Goal: Transaction & Acquisition: Purchase product/service

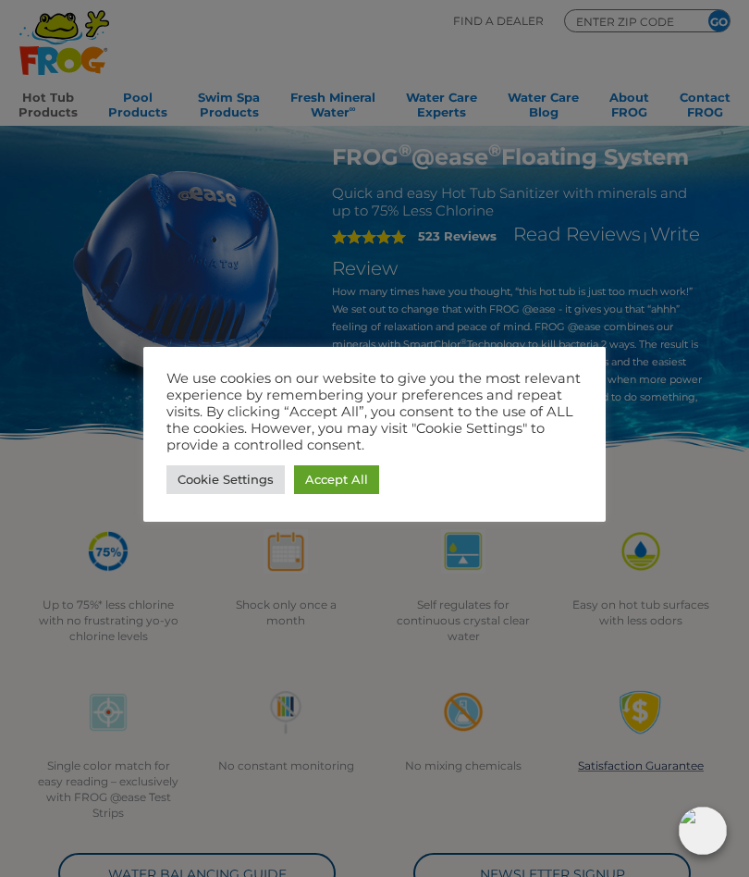
click at [681, 479] on div at bounding box center [374, 438] width 749 height 877
click at [229, 490] on link "Cookie Settings" at bounding box center [226, 479] width 118 height 29
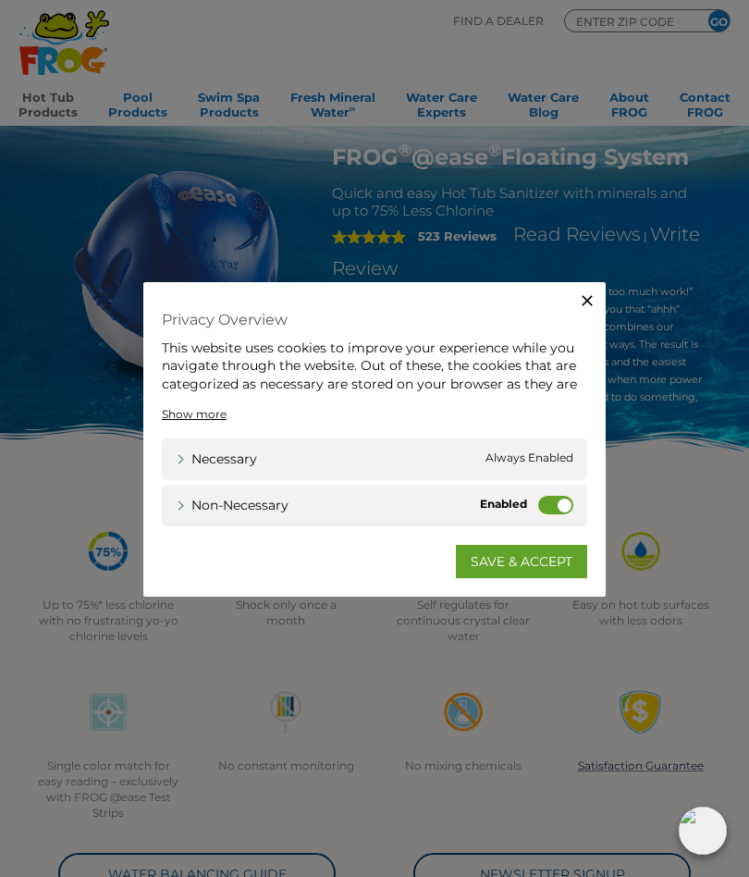
click at [487, 555] on link "SAVE & ACCEPT" at bounding box center [521, 560] width 131 height 33
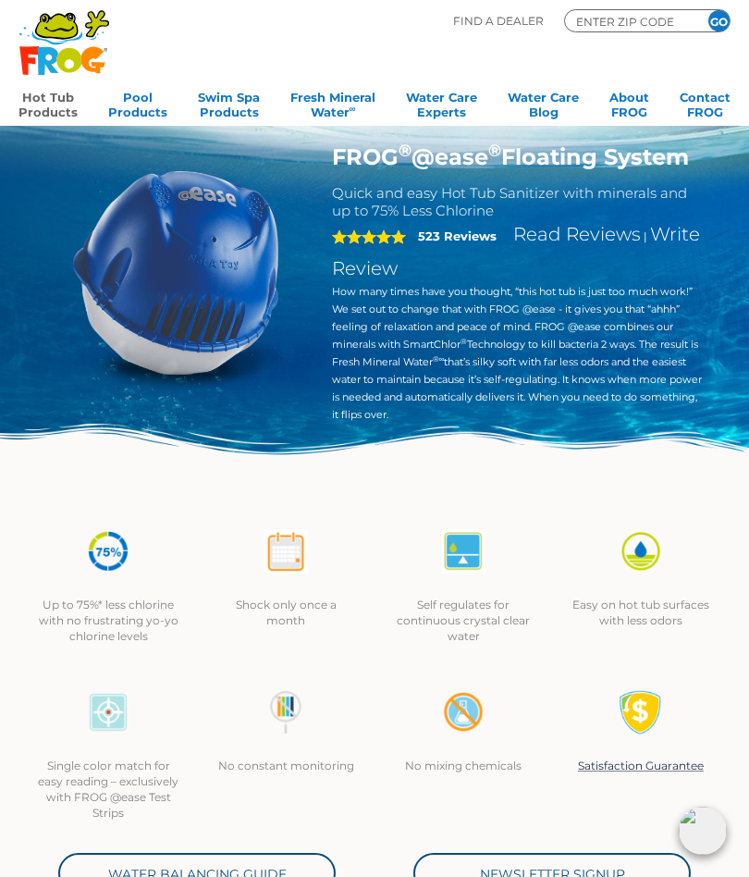
click at [598, 14] on input "ENTER ZIP CODE" at bounding box center [629, 21] width 111 height 17
type input "92262"
click at [719, 20] on input "GO" at bounding box center [719, 20] width 21 height 21
click at [722, 10] on input "GO" at bounding box center [719, 20] width 21 height 21
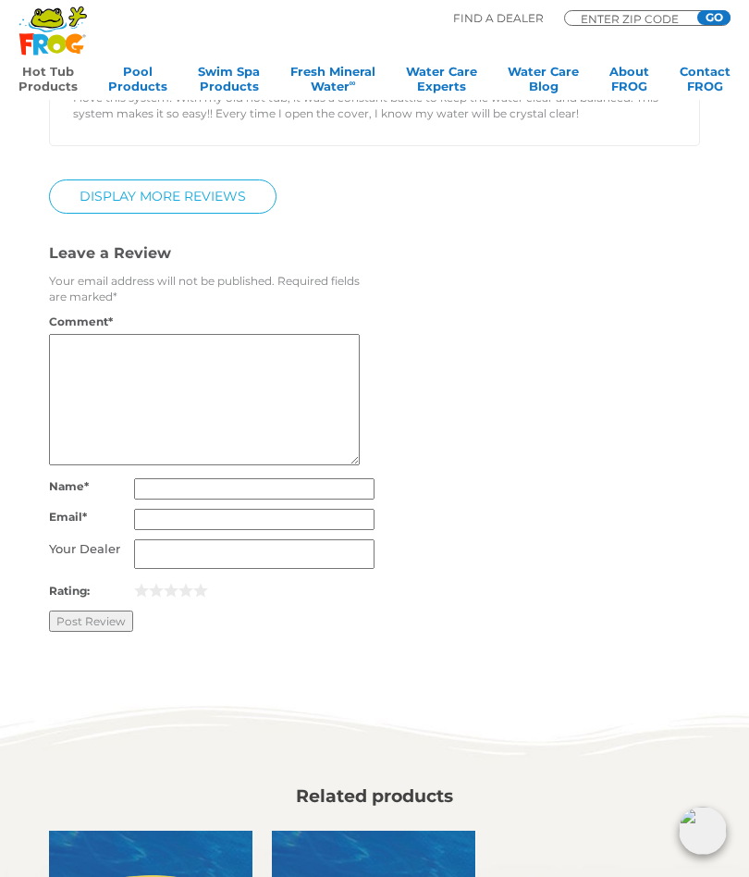
scroll to position [2824, 0]
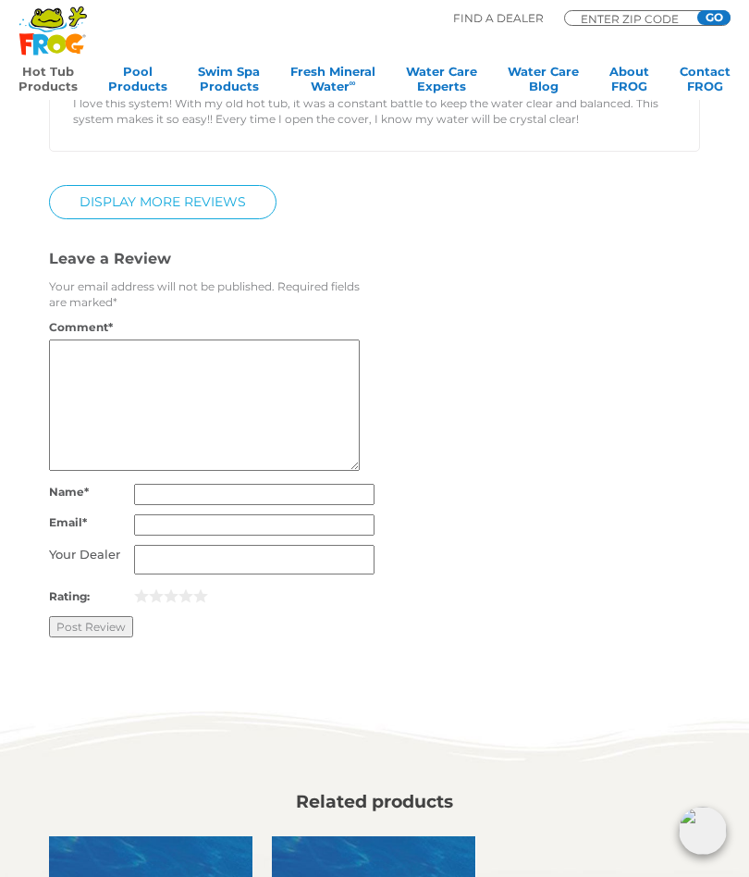
click at [156, 504] on input "Name *" at bounding box center [254, 494] width 241 height 21
type input "Robin Harris"
click at [181, 537] on input "Email *" at bounding box center [254, 525] width 241 height 21
type input "Robinoffroad@ Gmail.com"
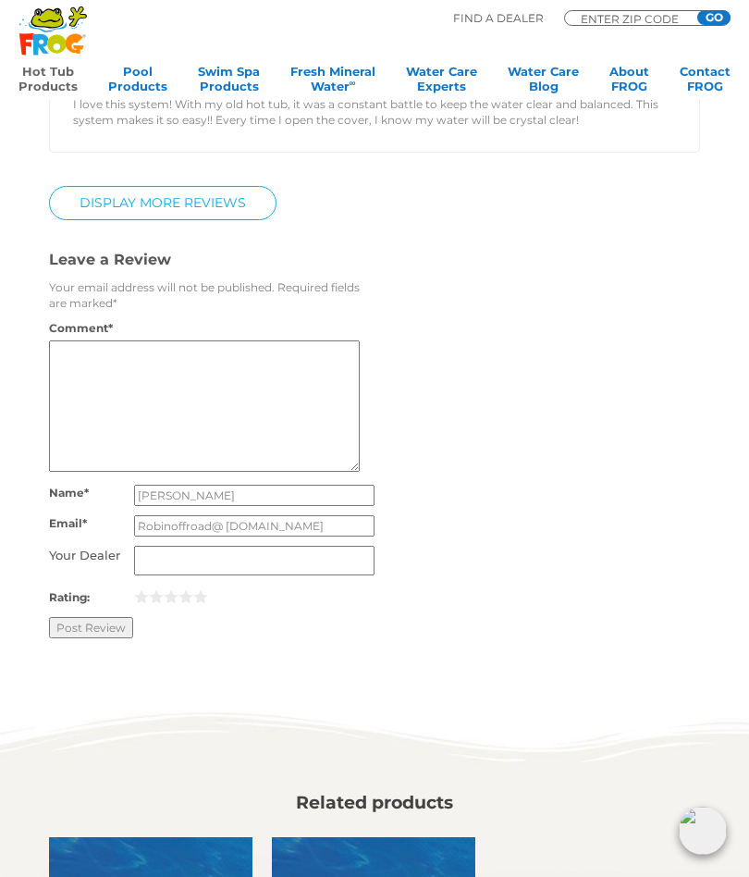
click at [168, 572] on input "Your Dealer" at bounding box center [254, 561] width 241 height 30
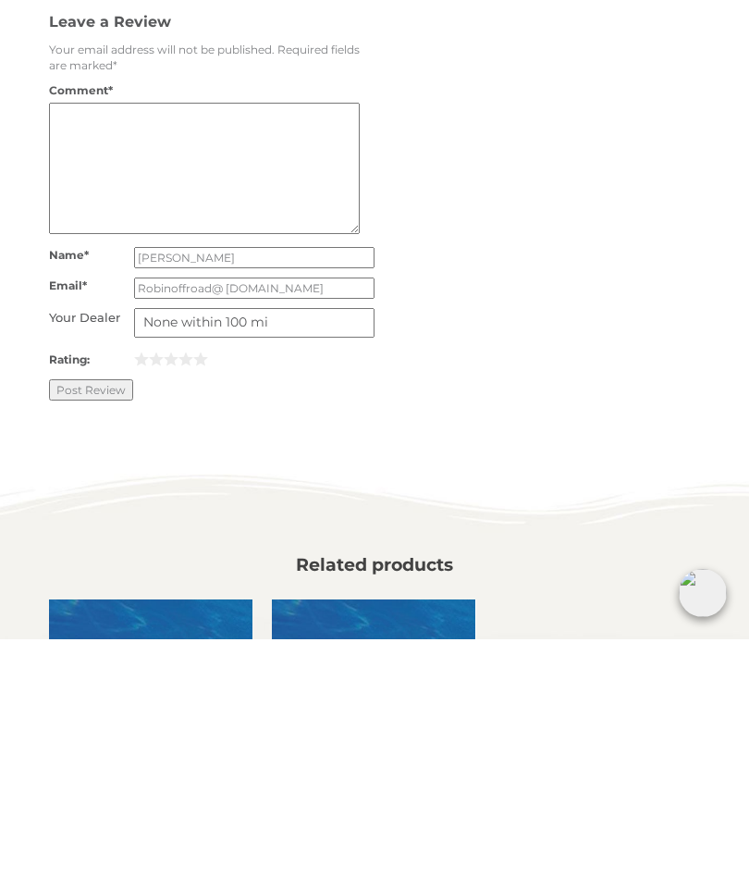
scroll to position [2881, 0]
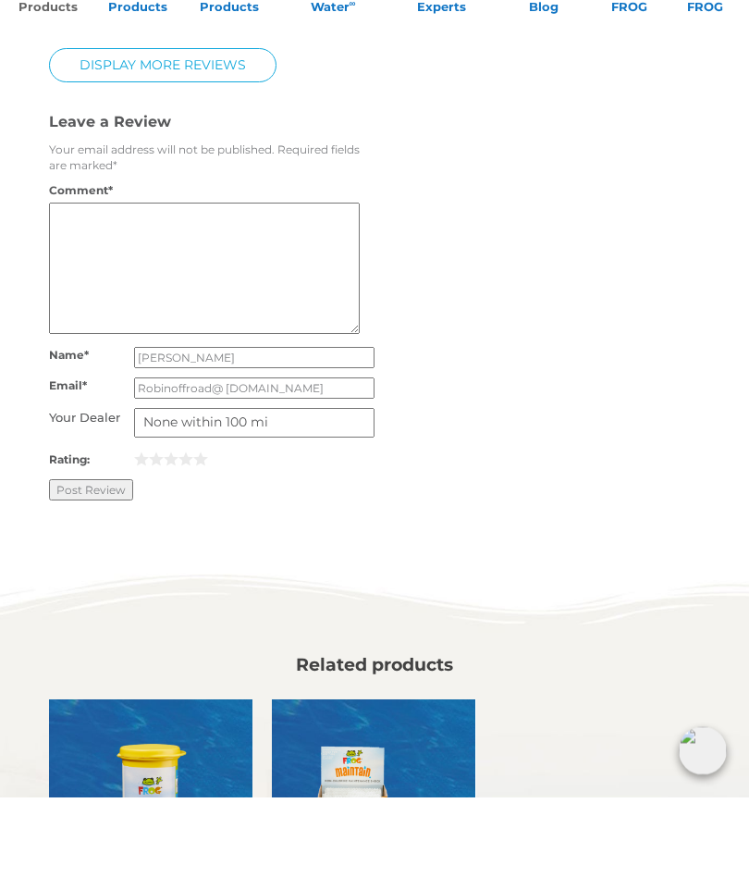
type input "None within 100 mi"
click at [112, 283] on textarea "Comment *" at bounding box center [204, 348] width 311 height 131
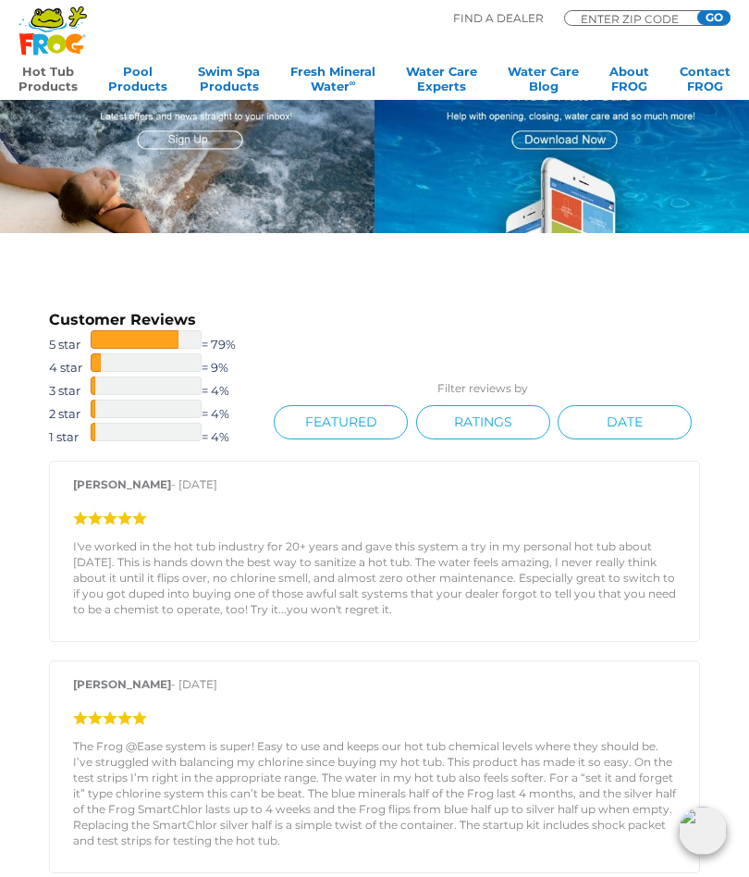
scroll to position [1658, 0]
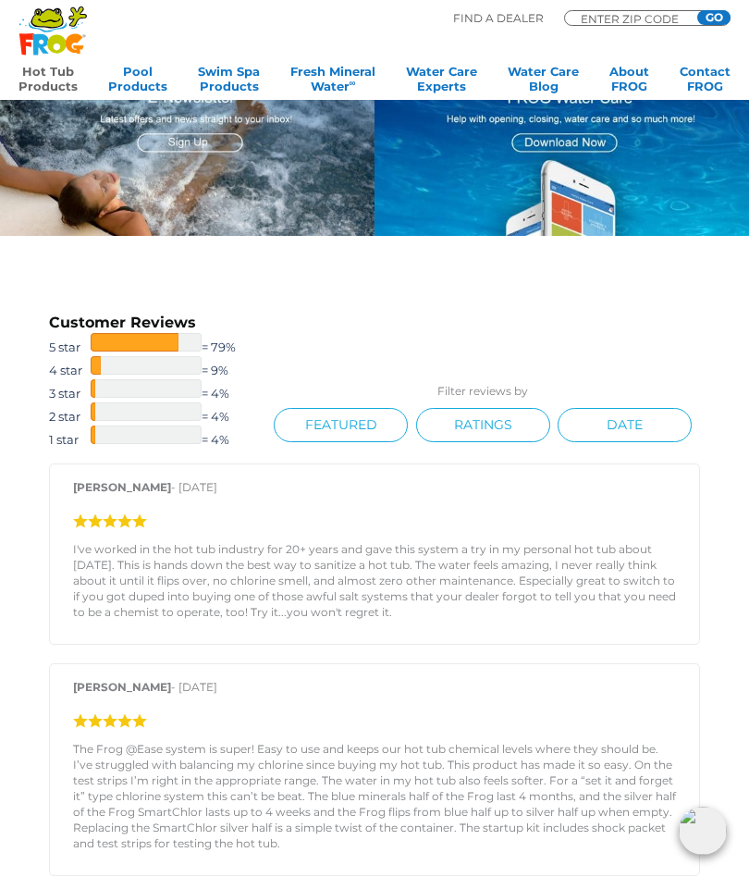
type textarea "How the heck do I order?"
click at [729, 67] on link "Contact FROG" at bounding box center [705, 82] width 51 height 37
click at [704, 75] on link "Contact FROG" at bounding box center [705, 82] width 51 height 37
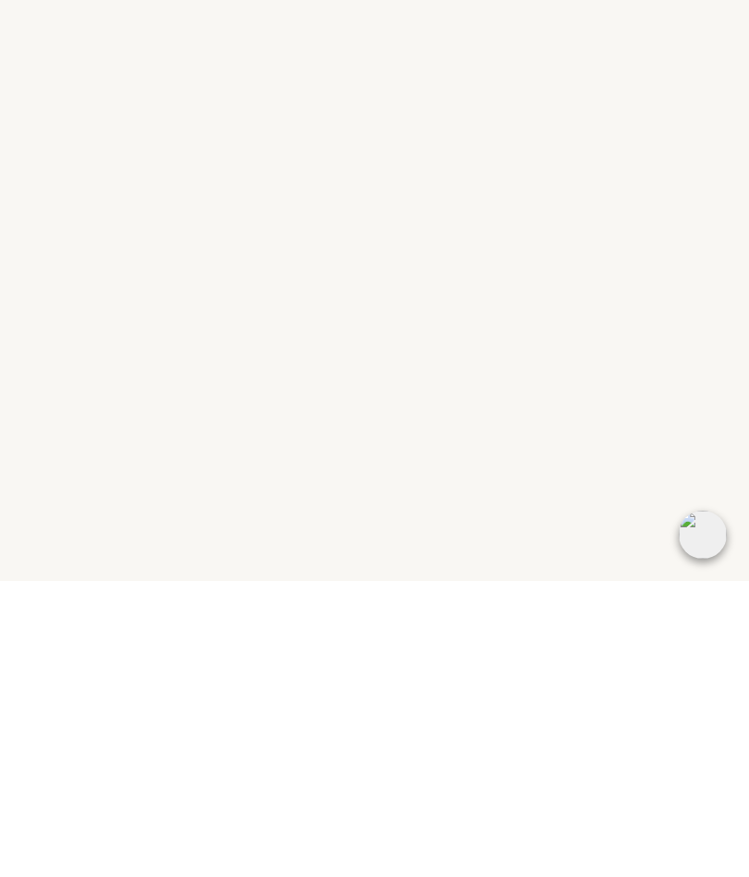
scroll to position [684, 0]
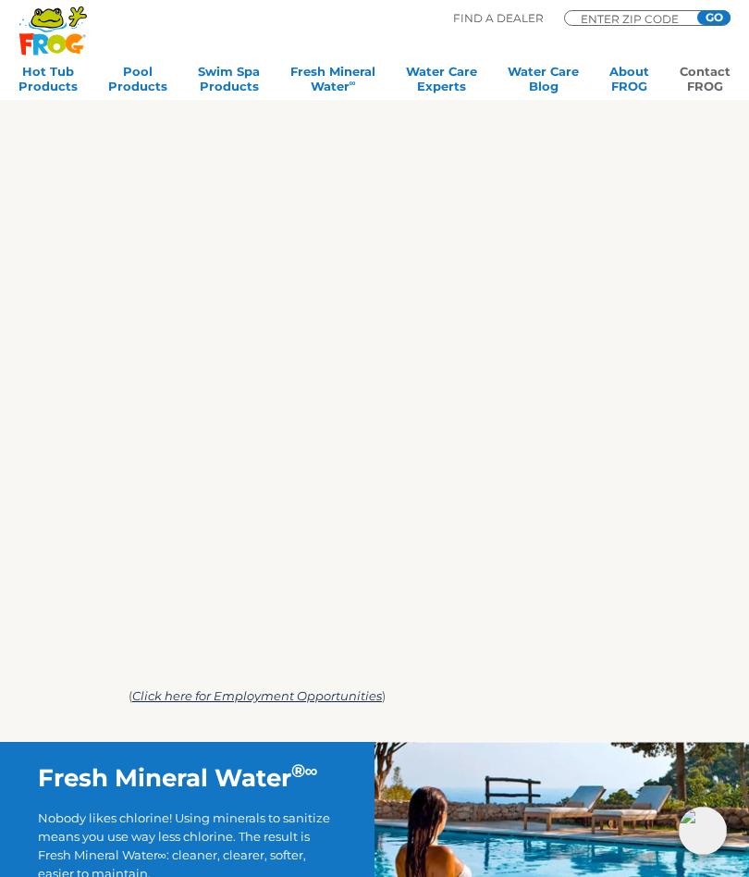
click at [710, 444] on div "We are always ready to help! We appreciate your comments and are happy to help …" at bounding box center [375, 172] width 738 height 1139
click at [640, 475] on div "We are always ready to help! We appreciate your comments and are happy to help …" at bounding box center [375, 172] width 738 height 1139
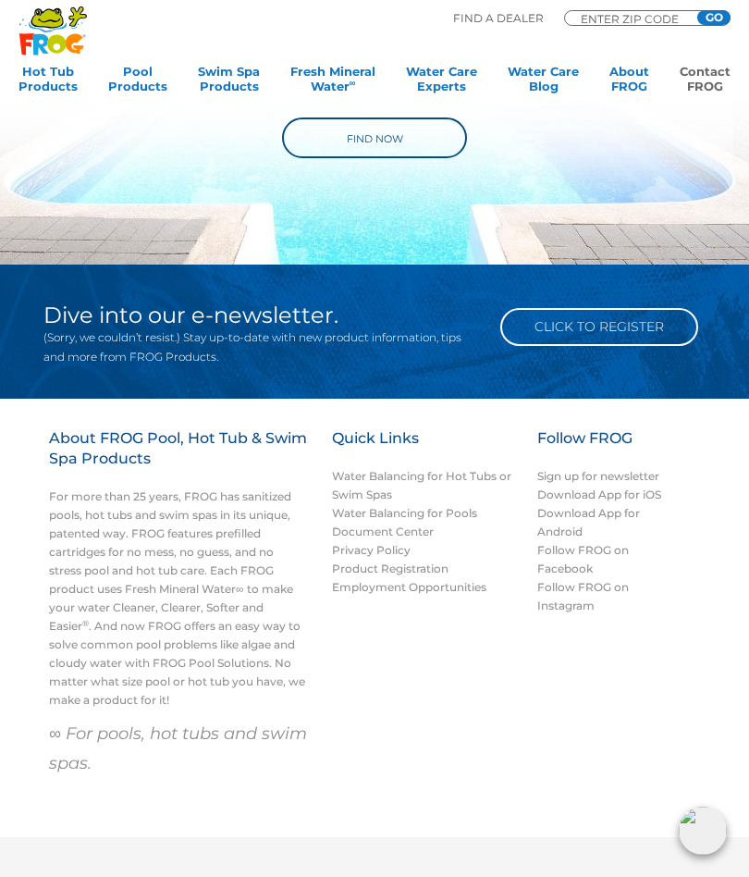
scroll to position [1313, 0]
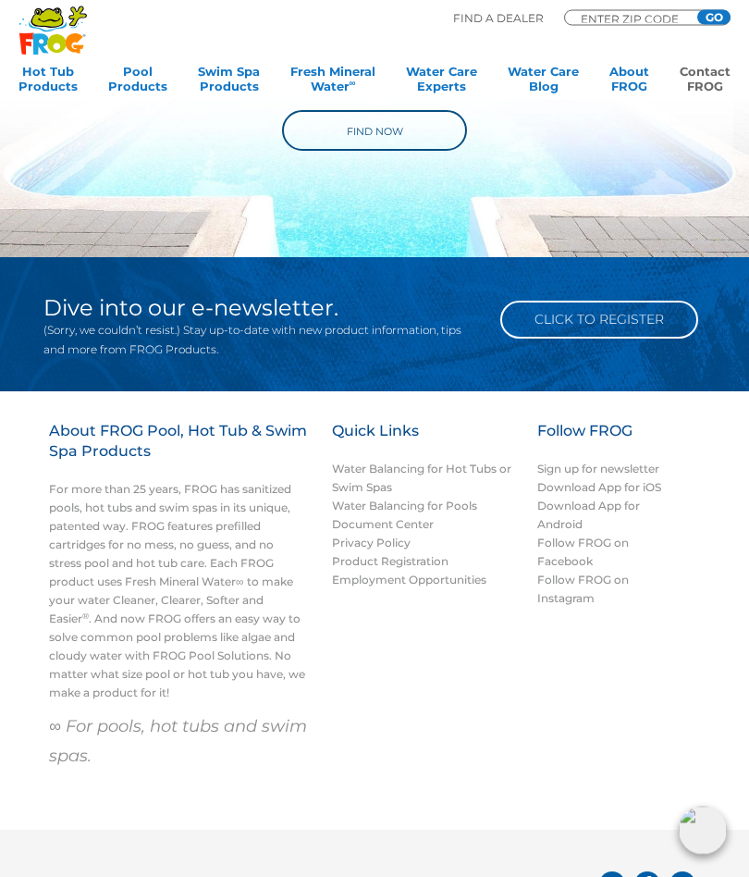
click at [712, 855] on img at bounding box center [703, 831] width 48 height 48
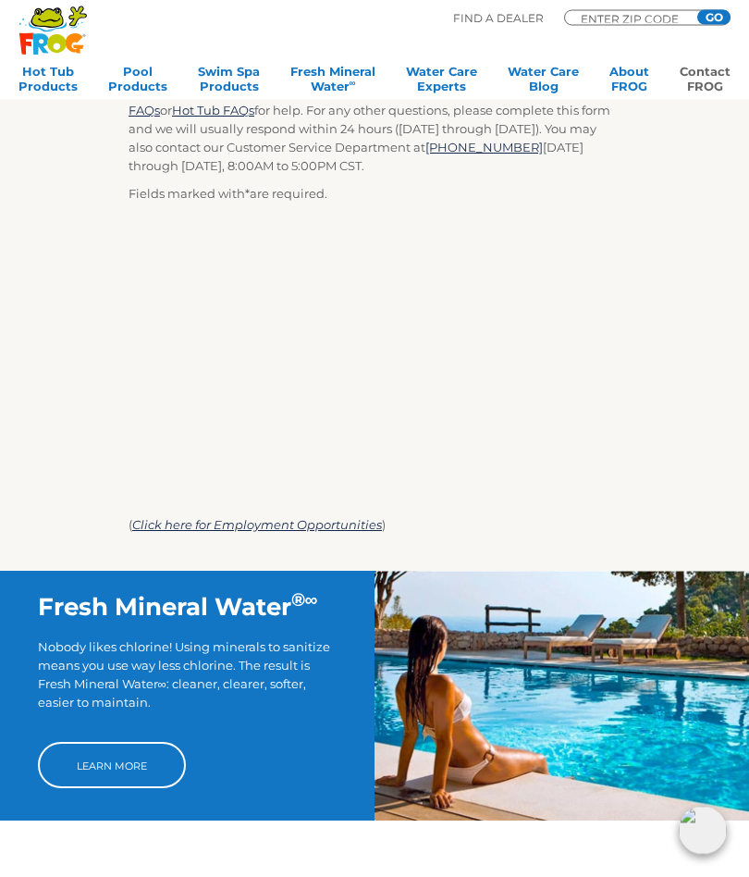
scroll to position [0, 0]
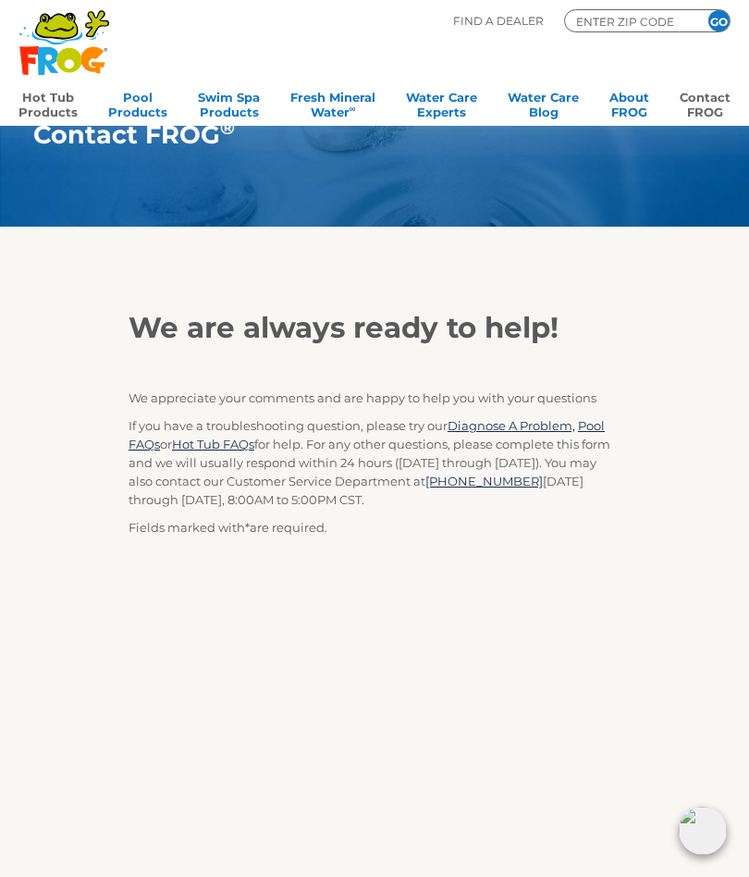
click at [46, 102] on link "Hot Tub Products" at bounding box center [48, 102] width 59 height 37
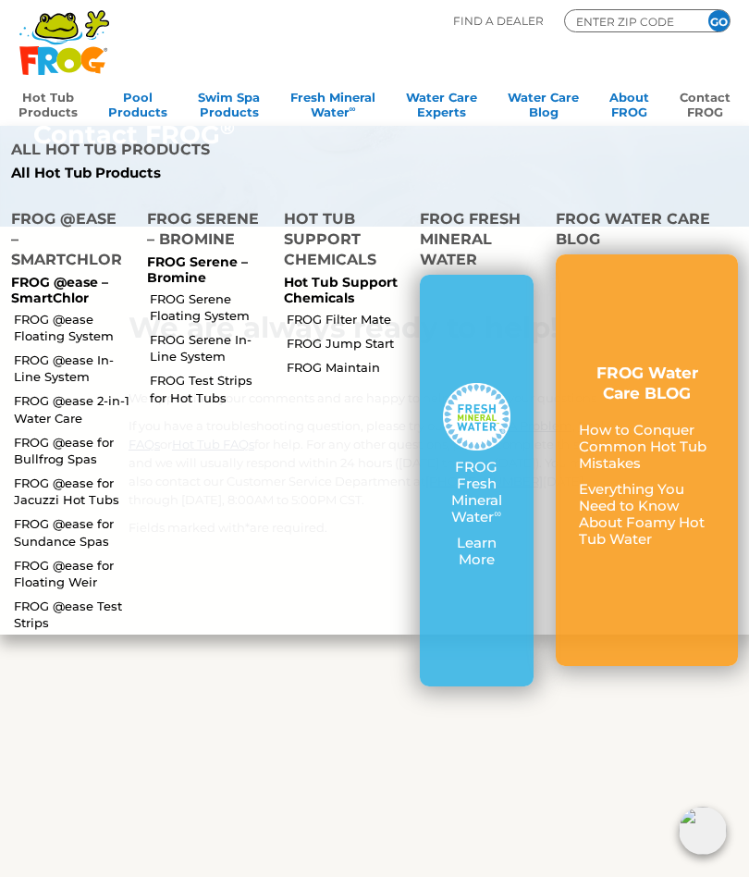
click at [58, 324] on link "FROG @ease Floating System" at bounding box center [72, 327] width 117 height 33
click at [45, 216] on h4 "FROG @ease – SmartChlor" at bounding box center [68, 242] width 114 height 66
click at [49, 215] on h4 "FROG @ease – SmartChlor" at bounding box center [68, 242] width 114 height 66
click at [37, 320] on link "FROG @ease Floating System" at bounding box center [72, 327] width 117 height 33
click at [59, 325] on link "FROG @ease Floating System" at bounding box center [72, 327] width 117 height 33
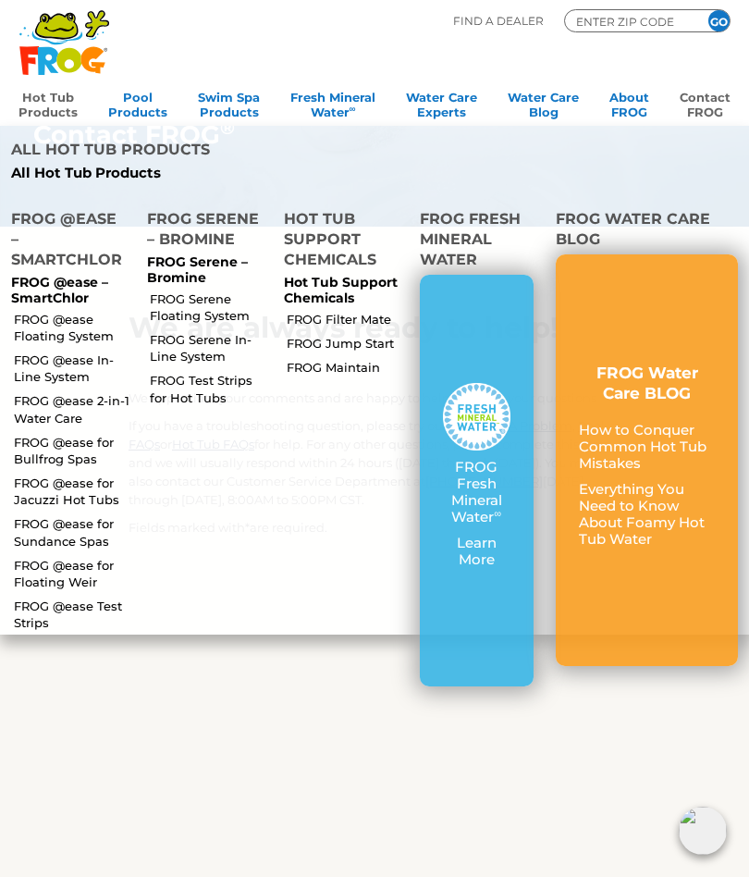
click at [710, 104] on link "Contact FROG" at bounding box center [705, 102] width 51 height 37
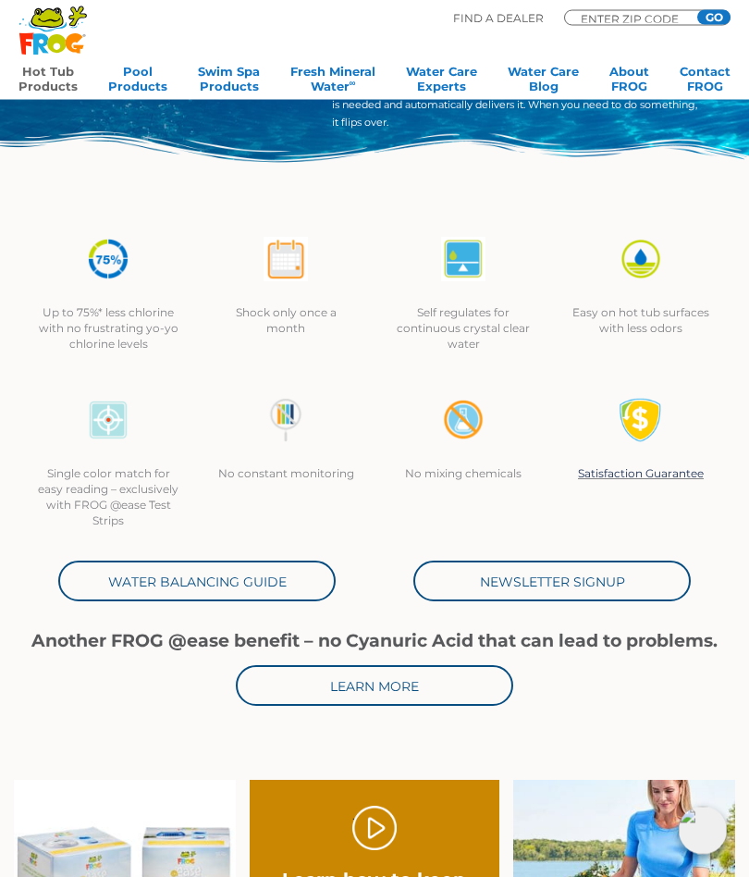
scroll to position [294, 0]
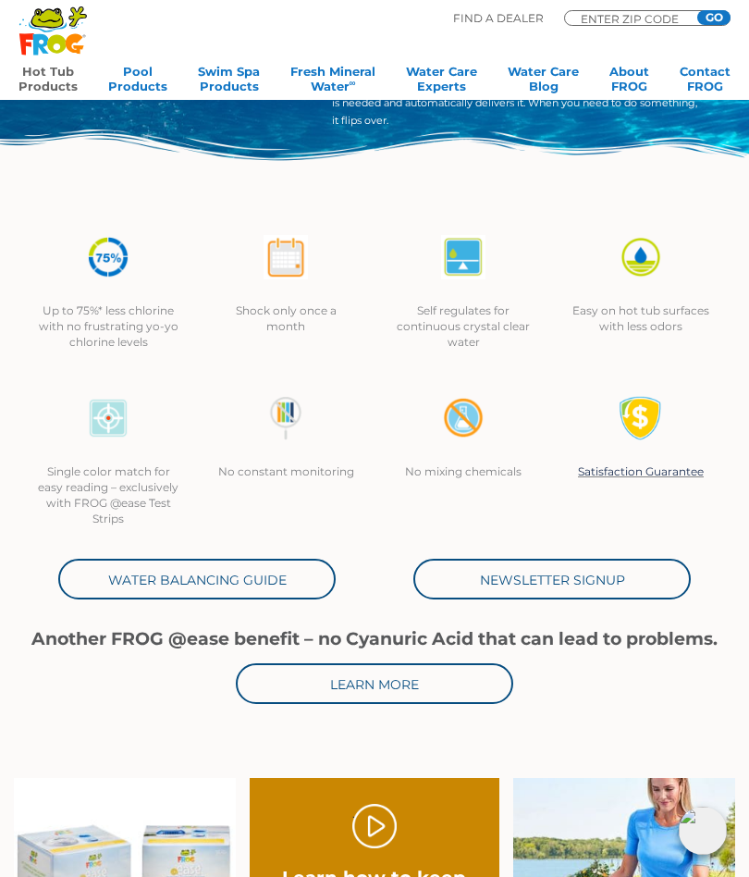
click at [643, 469] on link "Satisfaction Guarantee" at bounding box center [641, 471] width 126 height 14
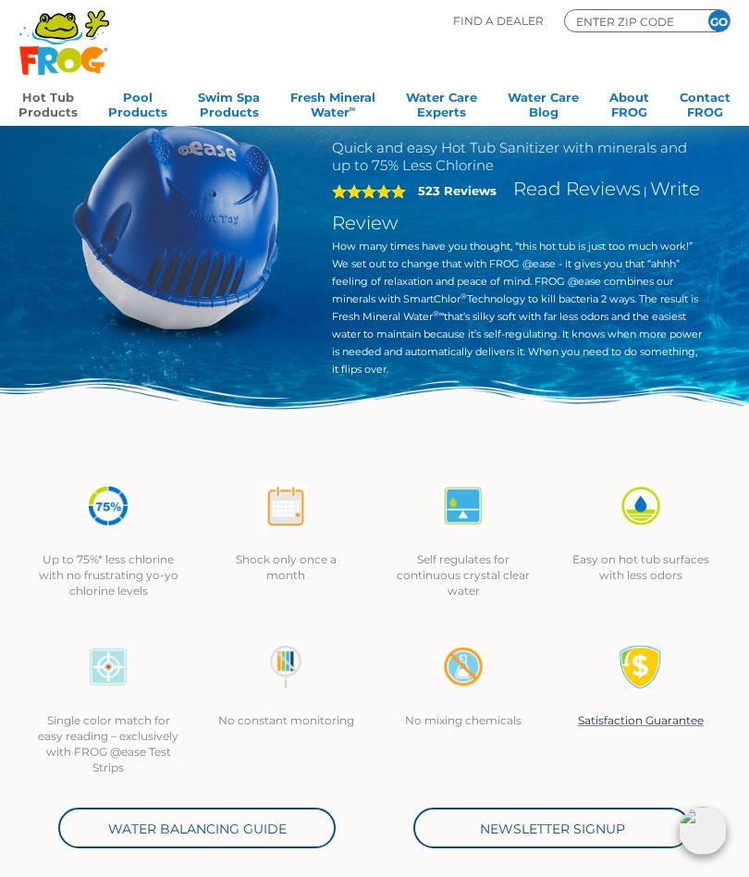
scroll to position [0, 0]
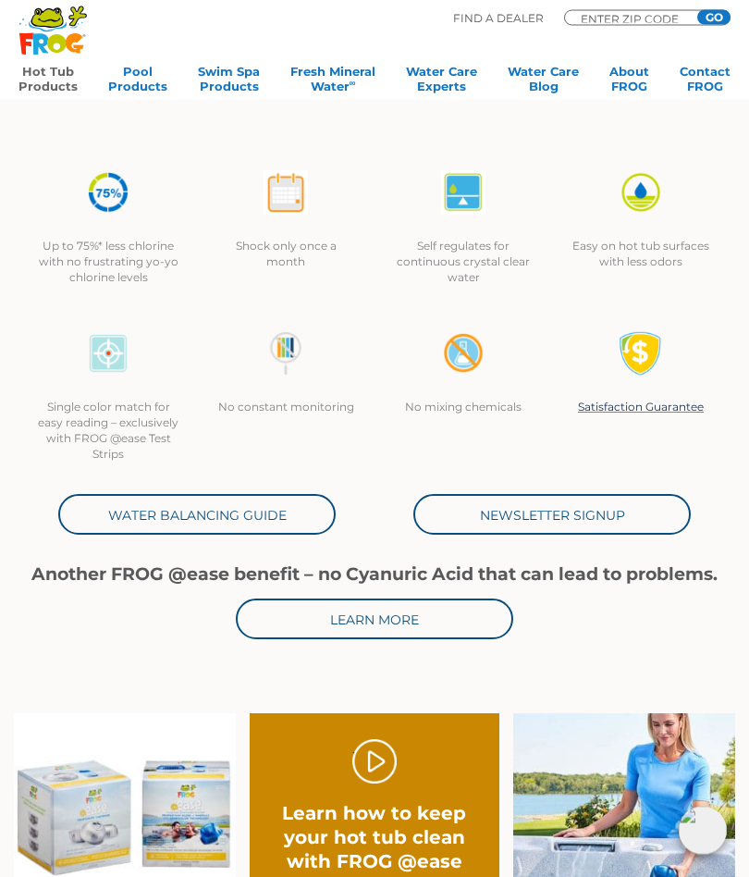
scroll to position [360, 0]
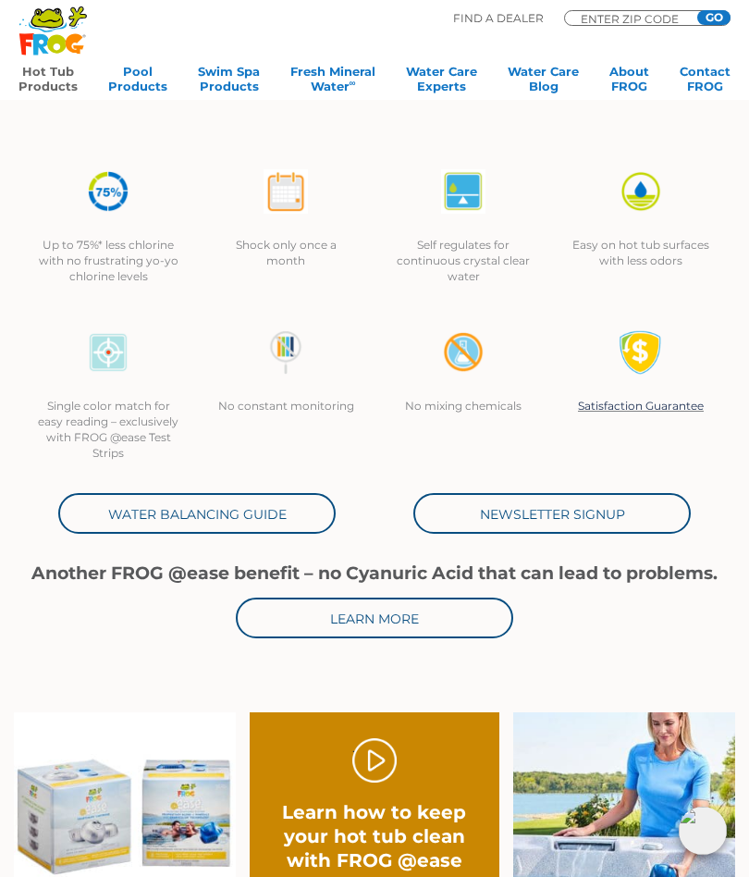
click at [560, 511] on link "Newsletter Signup" at bounding box center [553, 513] width 278 height 41
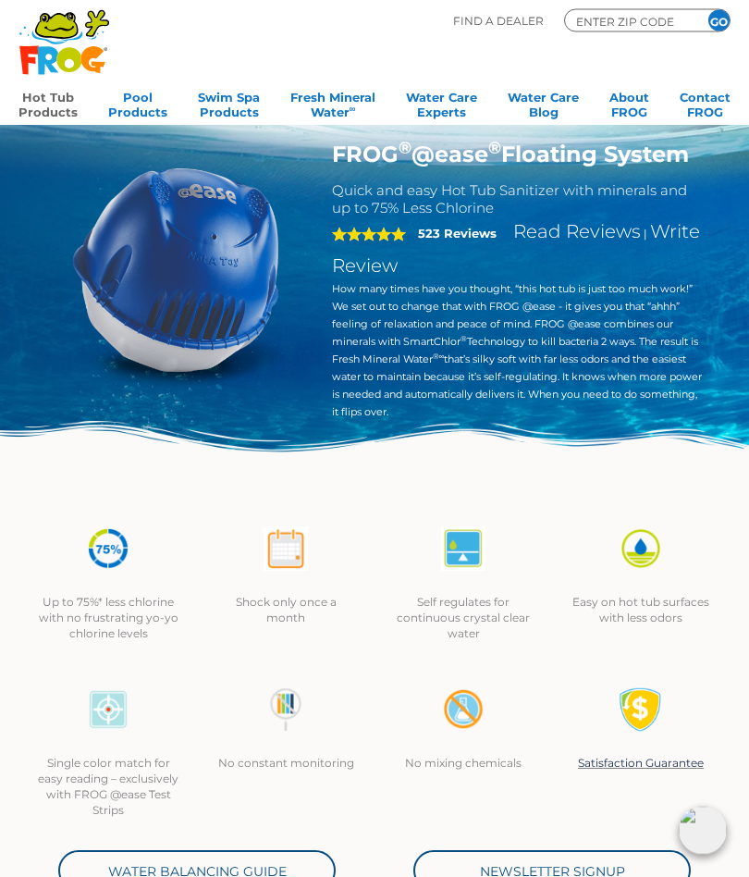
scroll to position [0, 0]
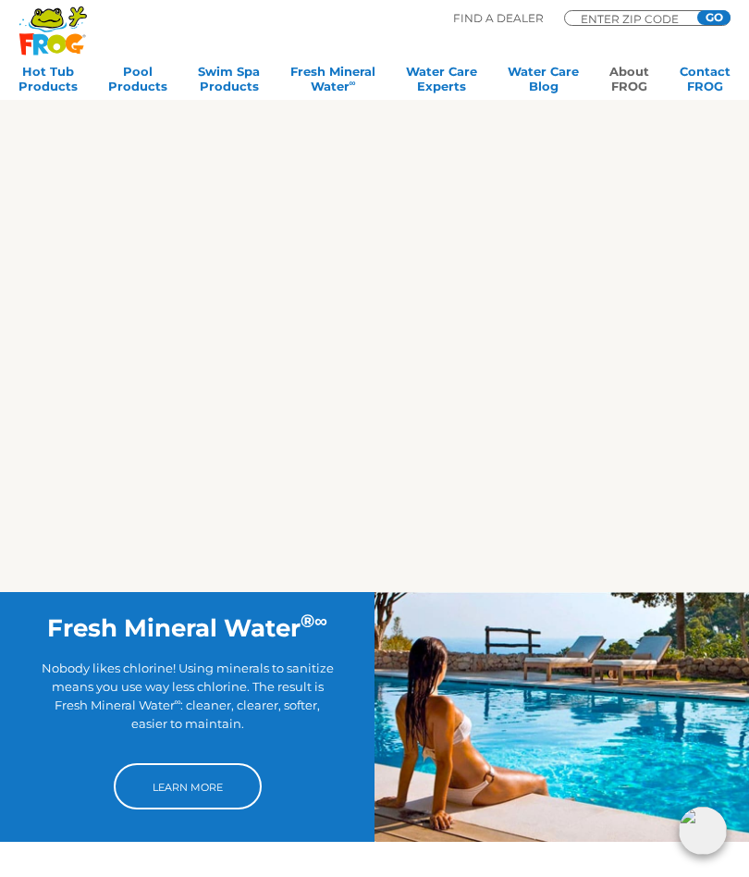
scroll to position [744, 0]
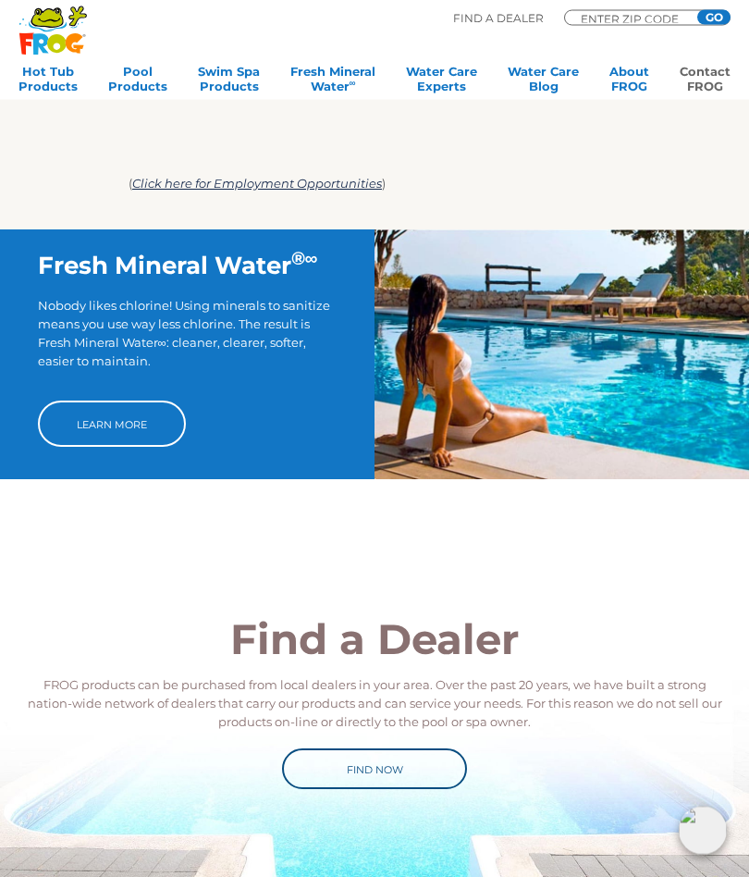
scroll to position [1139, 0]
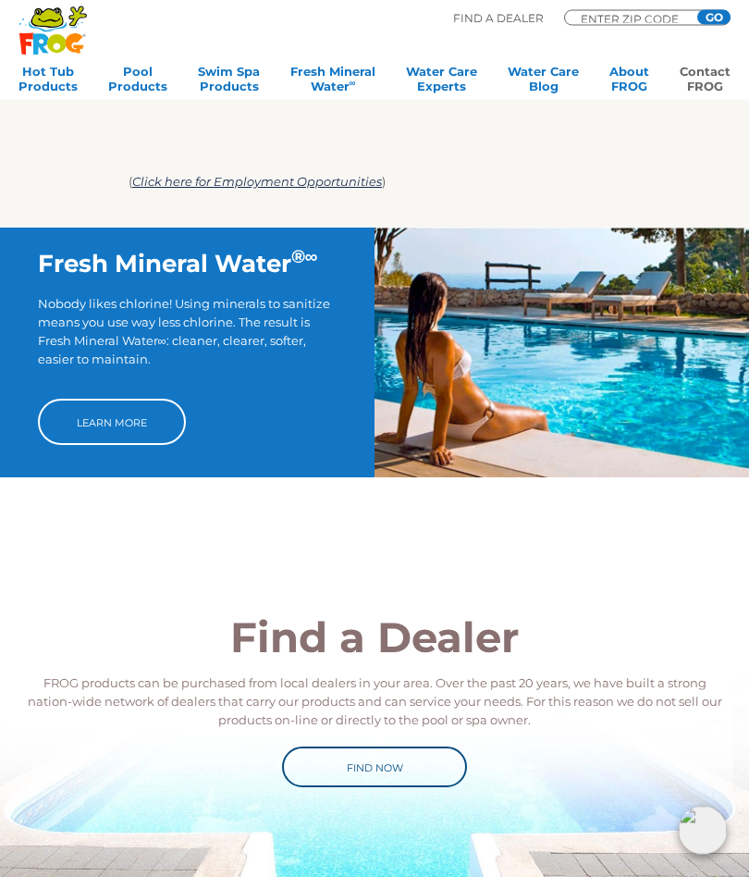
click at [384, 774] on link "Find Now" at bounding box center [374, 767] width 185 height 41
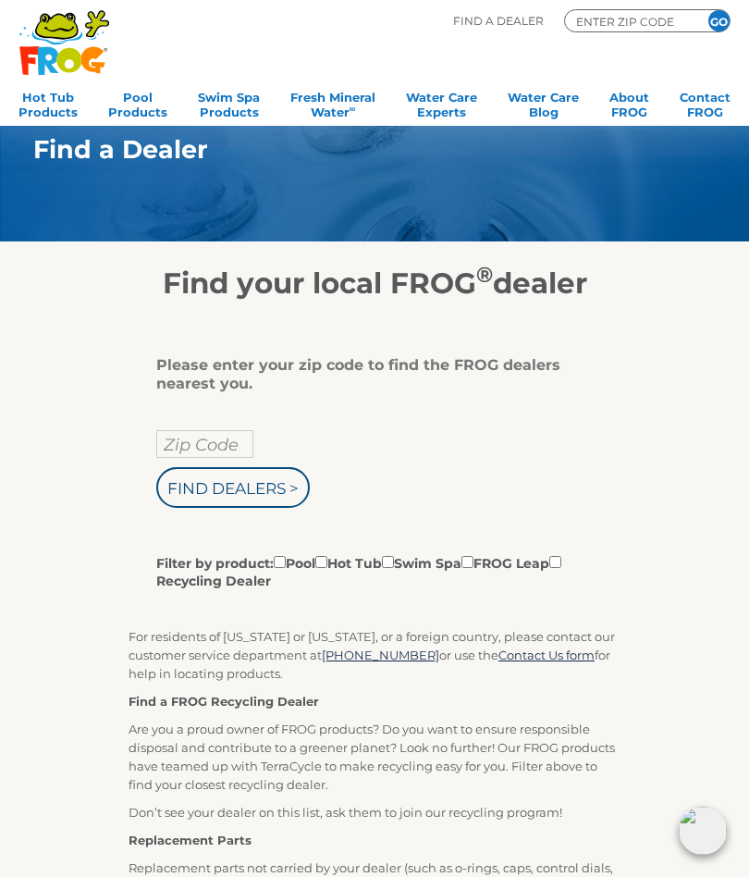
click at [187, 438] on input "Zip Code" at bounding box center [204, 444] width 97 height 28
type input "92262"
click at [244, 477] on input "Find Dealers >" at bounding box center [233, 487] width 154 height 41
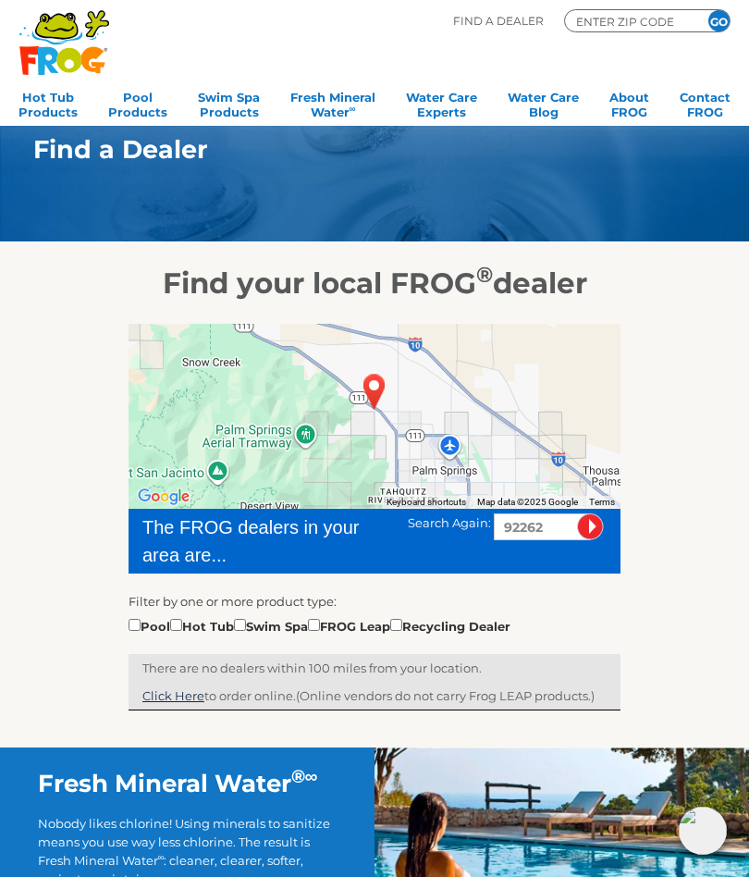
click at [179, 700] on link "Click Here" at bounding box center [173, 695] width 62 height 15
